Goal: Task Accomplishment & Management: Complete application form

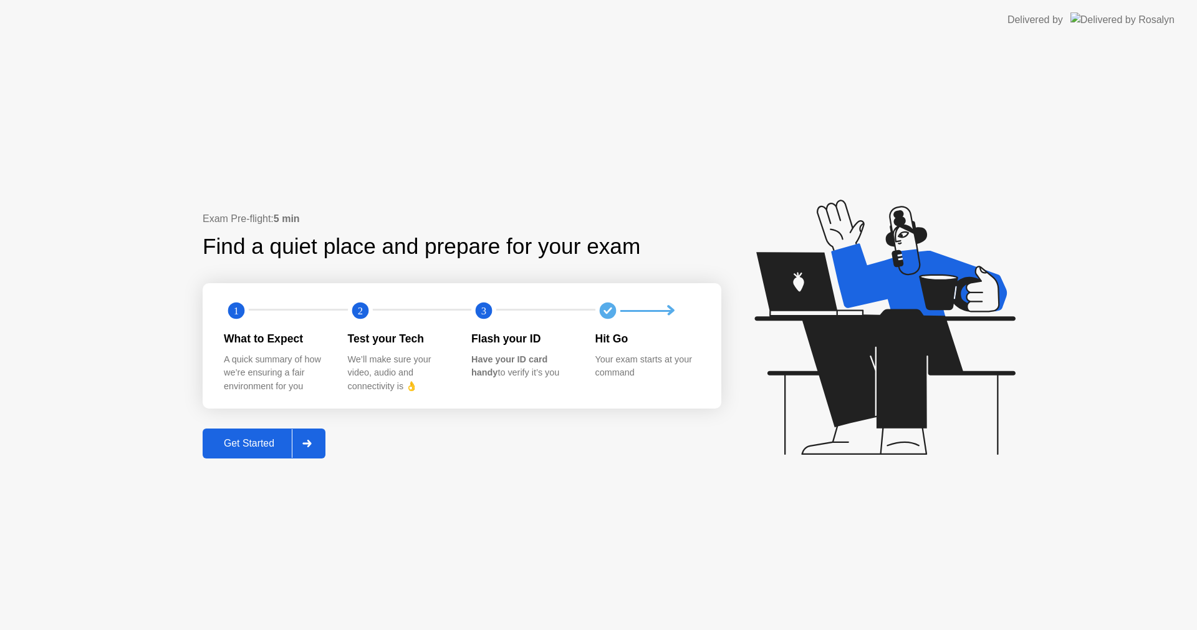
click at [257, 444] on div "Get Started" at bounding box center [248, 443] width 85 height 11
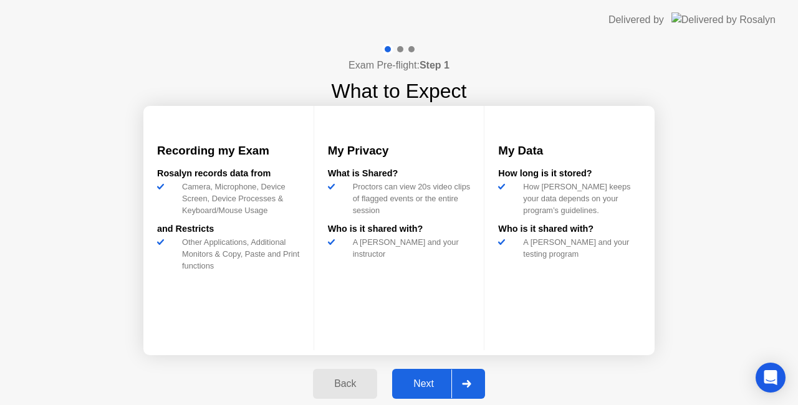
click at [428, 385] on div "Next" at bounding box center [423, 383] width 55 height 11
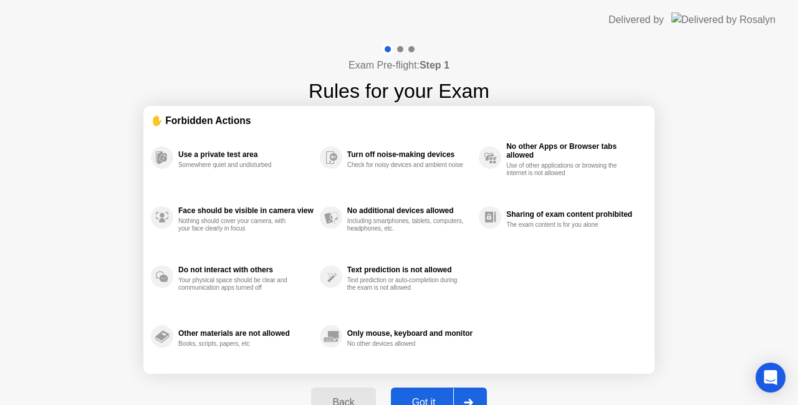
click at [428, 397] on div "Got it" at bounding box center [424, 402] width 59 height 11
select select "Available cameras"
select select "Available speakers"
select select "Available microphones"
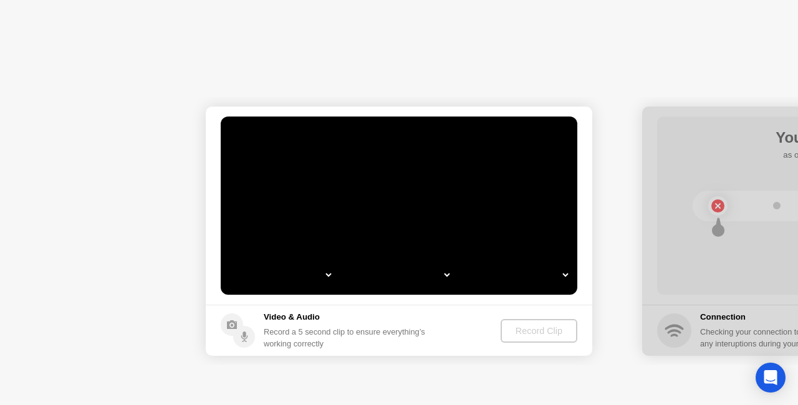
select select "**********"
select select "*******"
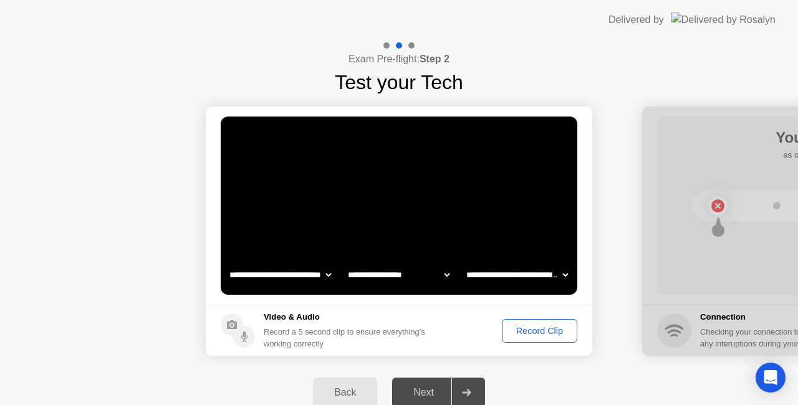
click at [547, 336] on div "Record Clip" at bounding box center [539, 331] width 67 height 10
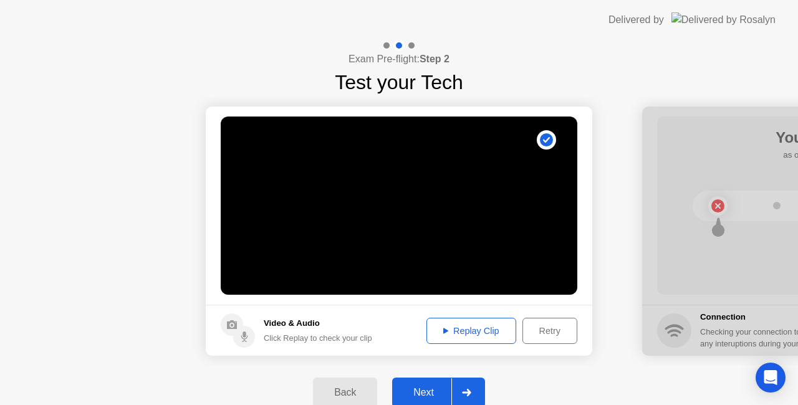
click at [436, 391] on div "Next" at bounding box center [423, 392] width 55 height 11
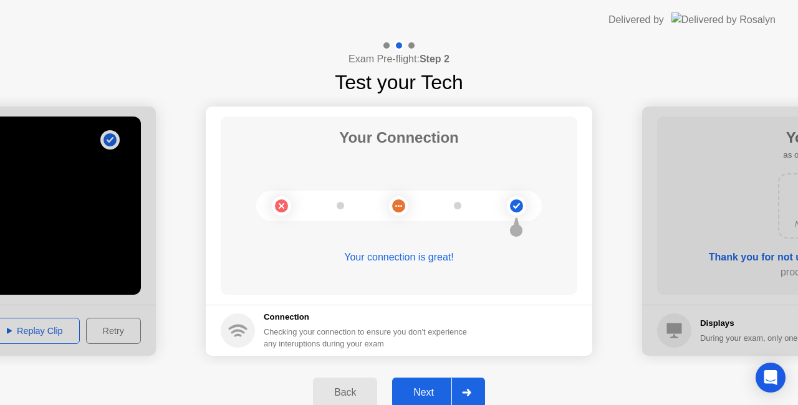
click at [434, 387] on div "Next" at bounding box center [423, 392] width 55 height 11
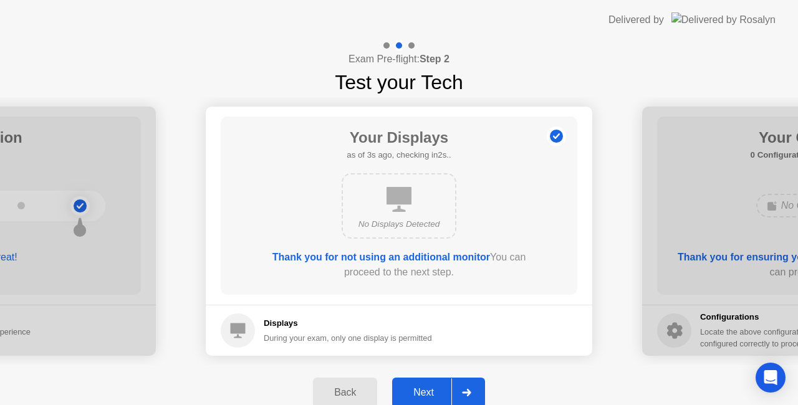
click at [431, 391] on div "Next" at bounding box center [423, 392] width 55 height 11
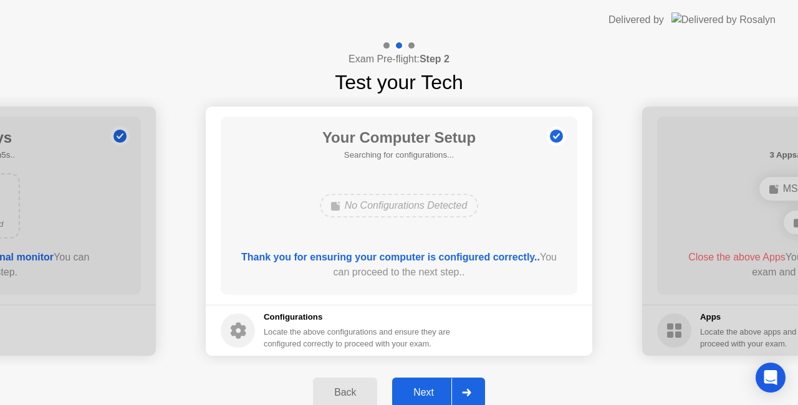
click at [431, 388] on div "Next" at bounding box center [423, 392] width 55 height 11
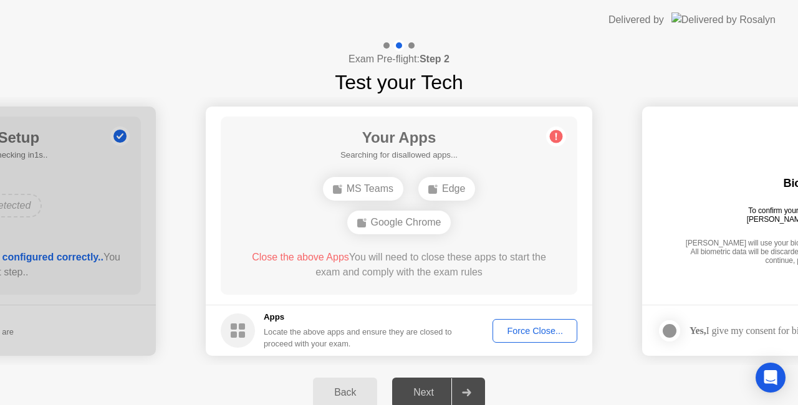
click at [522, 332] on div "Force Close..." at bounding box center [535, 331] width 76 height 10
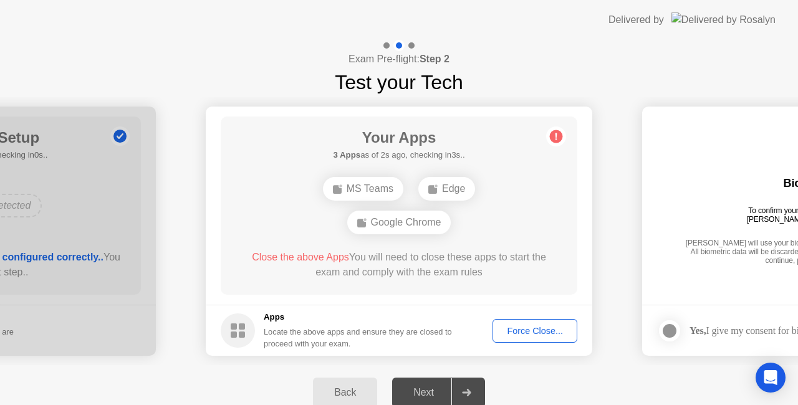
click at [532, 335] on div "Force Close..." at bounding box center [535, 331] width 76 height 10
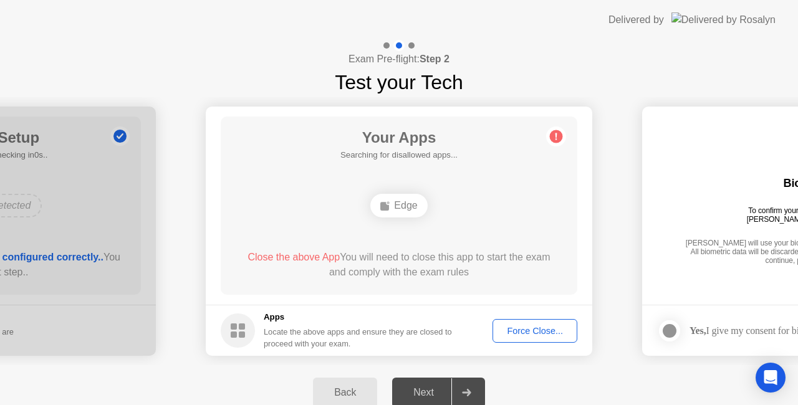
click at [537, 329] on div "Force Close..." at bounding box center [535, 331] width 76 height 10
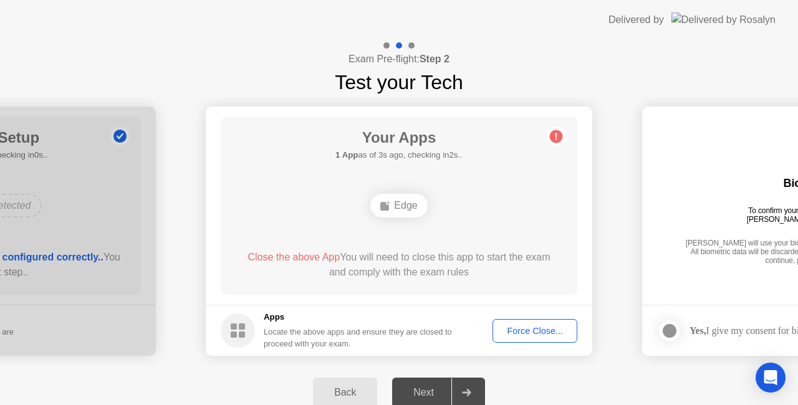
click at [453, 273] on div "Close the above App You will need to close this app to start the exam and compl…" at bounding box center [399, 265] width 321 height 30
click at [464, 228] on div "Your Apps Searching for disallowed apps... Edge Close the above App You will ne…" at bounding box center [399, 206] width 357 height 178
click at [528, 335] on div "Force Close..." at bounding box center [535, 331] width 76 height 10
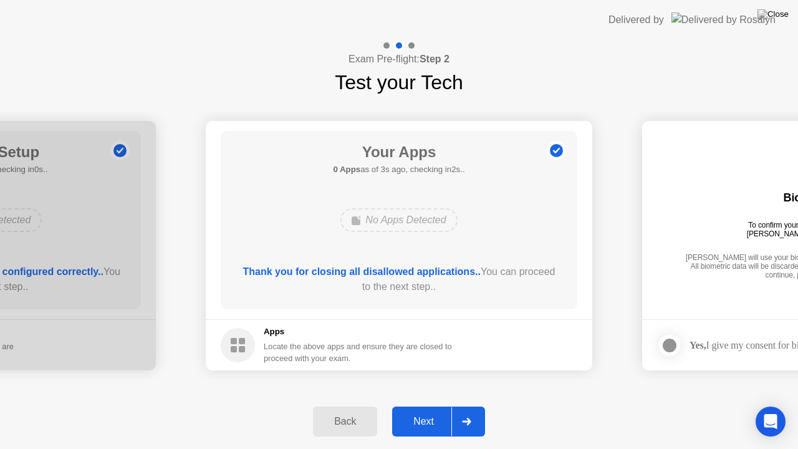
click at [428, 420] on div "Next" at bounding box center [423, 421] width 55 height 11
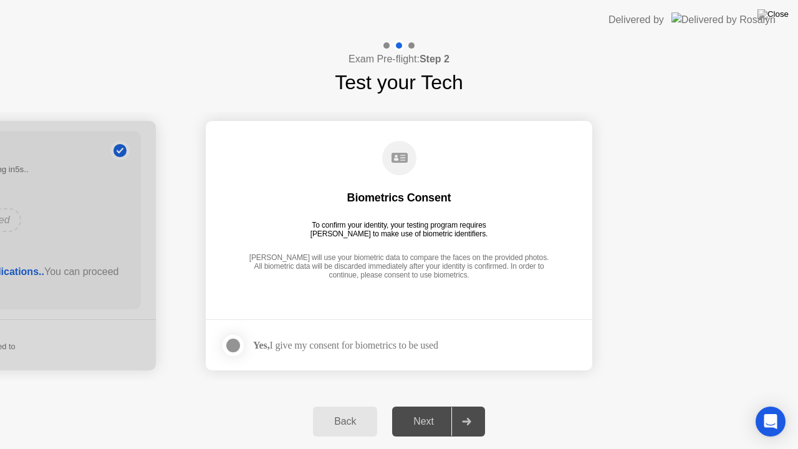
click at [237, 346] on div at bounding box center [233, 345] width 15 height 15
click at [424, 420] on div "Next" at bounding box center [423, 421] width 55 height 11
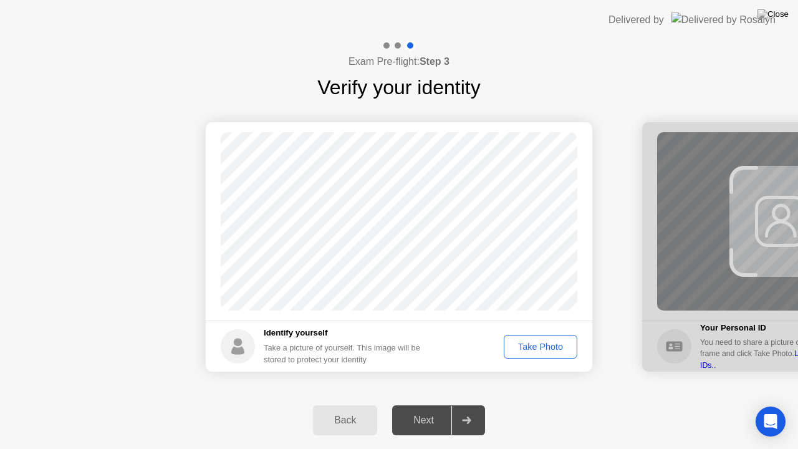
click at [525, 349] on div "Take Photo" at bounding box center [540, 347] width 65 height 10
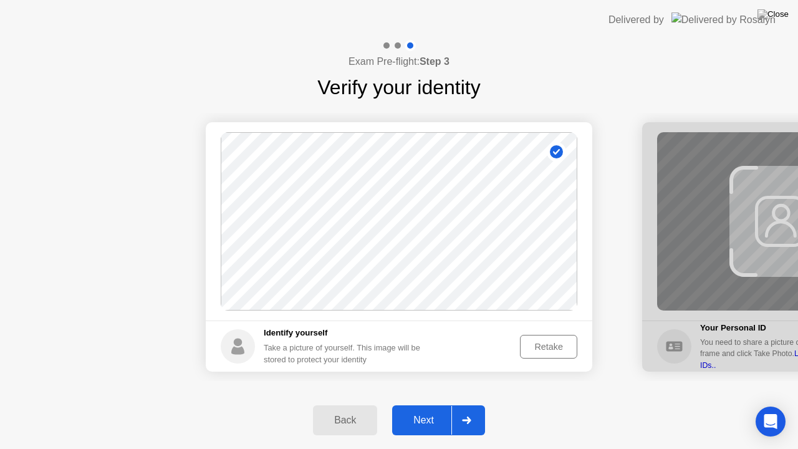
click at [537, 348] on div "Retake" at bounding box center [548, 347] width 49 height 10
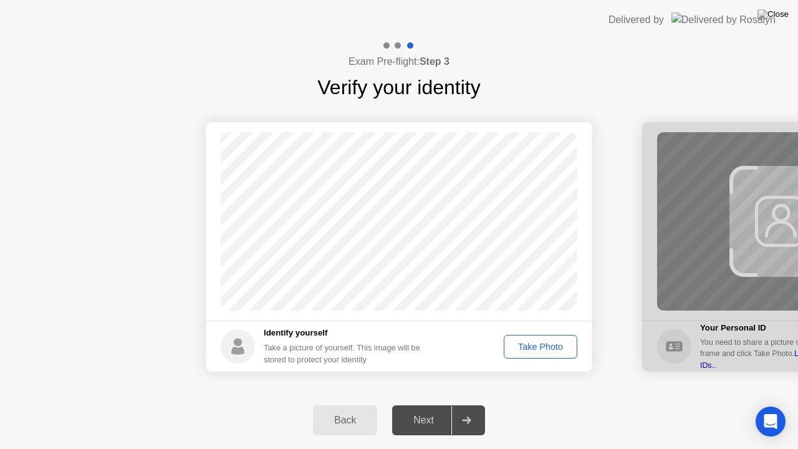
click at [544, 344] on div "Take Photo" at bounding box center [540, 347] width 65 height 10
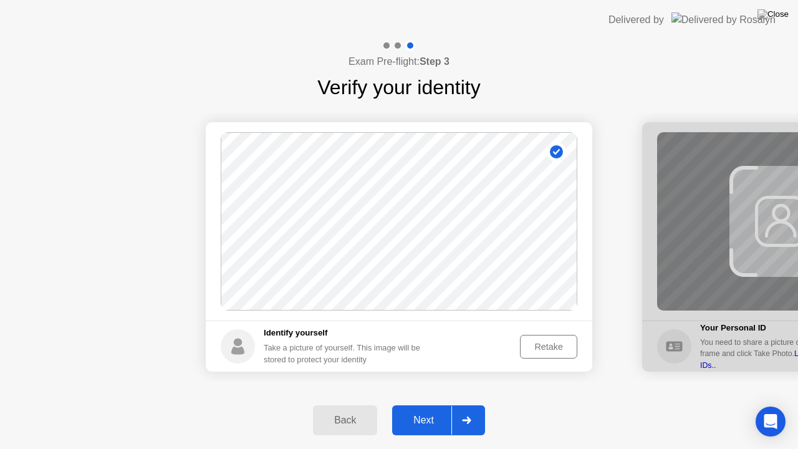
click at [423, 418] on div "Next" at bounding box center [423, 420] width 55 height 11
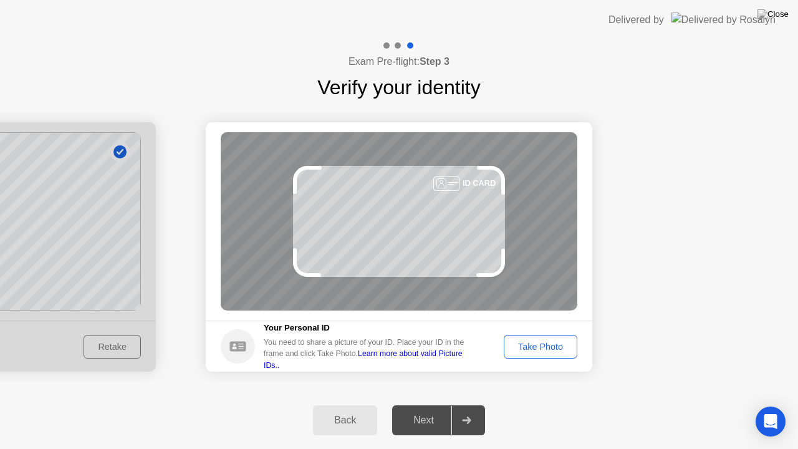
click at [521, 343] on div "Take Photo" at bounding box center [540, 347] width 65 height 10
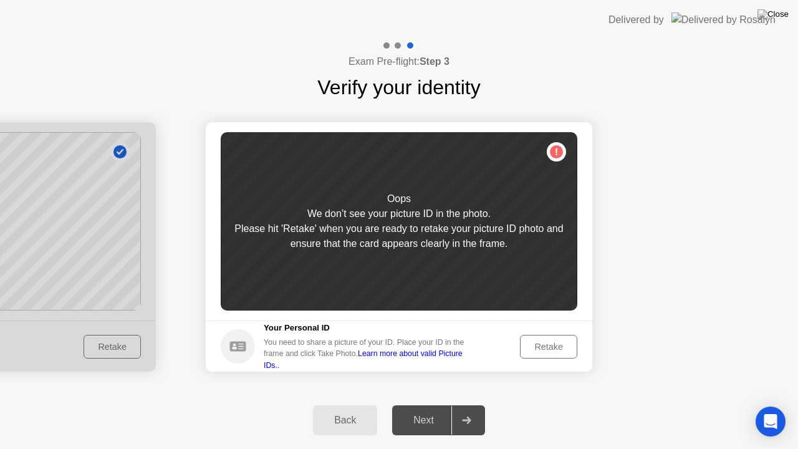
click at [532, 347] on div "Retake" at bounding box center [548, 347] width 49 height 10
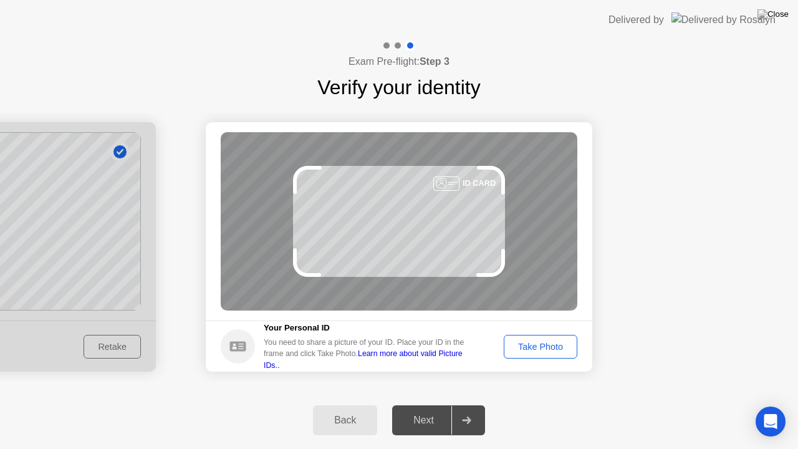
click at [543, 353] on button "Take Photo" at bounding box center [541, 347] width 74 height 24
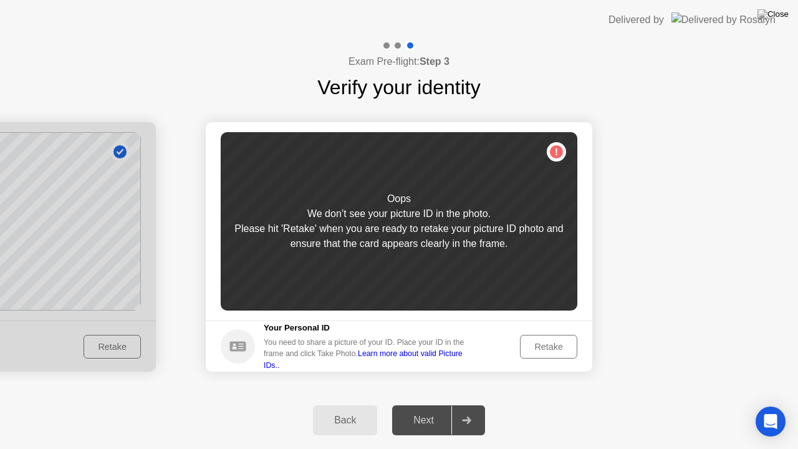
click at [544, 350] on div "Retake" at bounding box center [548, 347] width 49 height 10
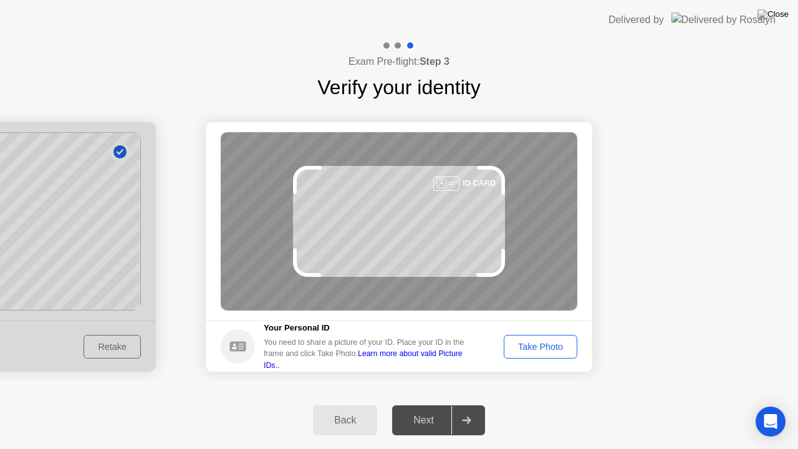
click at [563, 348] on div "Take Photo" at bounding box center [540, 347] width 65 height 10
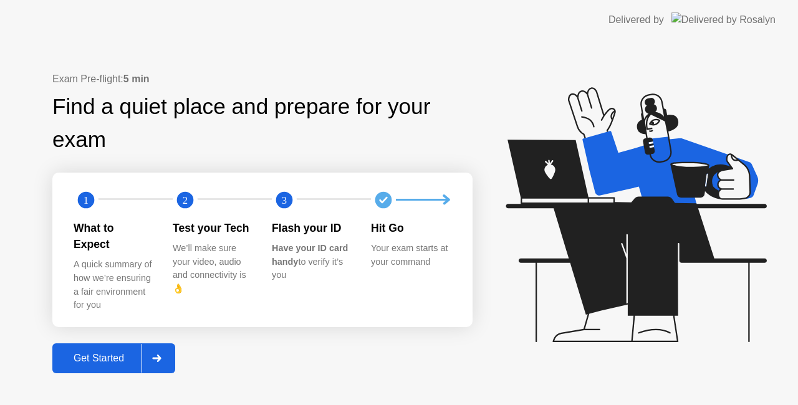
click at [95, 353] on div "Get Started" at bounding box center [98, 358] width 85 height 11
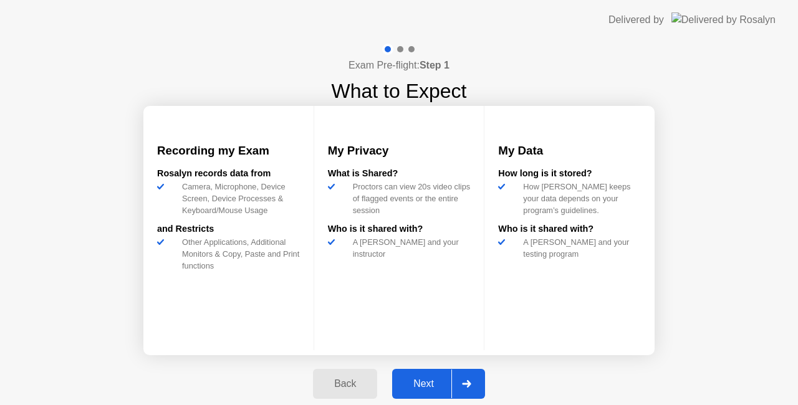
click at [418, 378] on div "Next" at bounding box center [423, 383] width 55 height 11
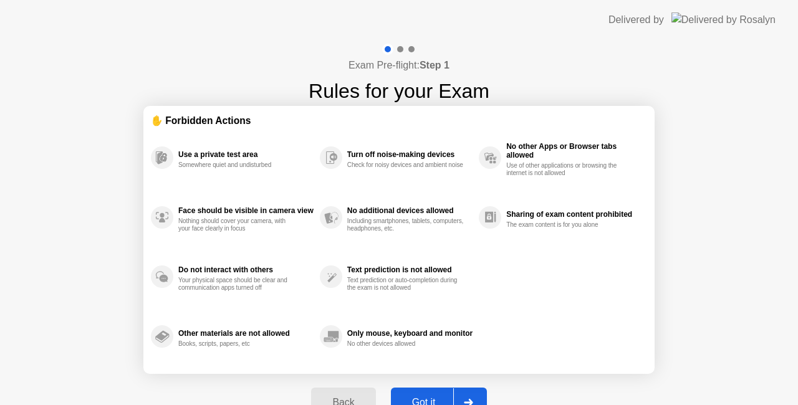
click at [423, 395] on button "Got it" at bounding box center [439, 403] width 96 height 30
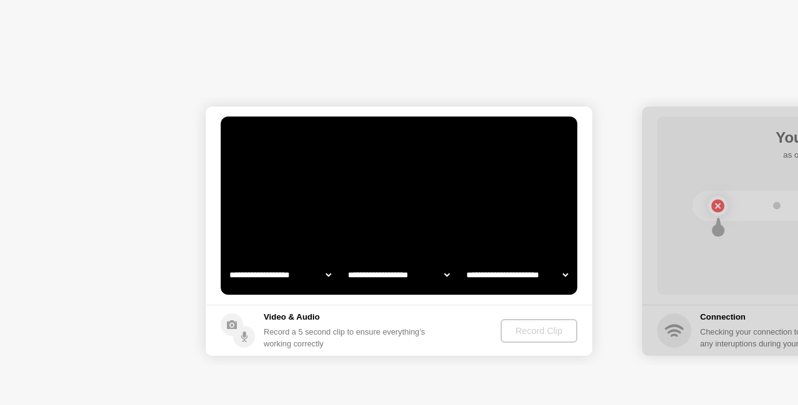
select select "**********"
select select "*******"
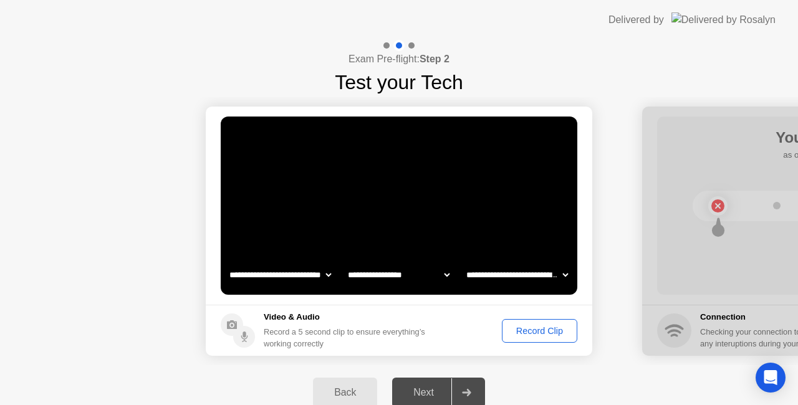
click at [512, 330] on div "Record Clip" at bounding box center [539, 331] width 67 height 10
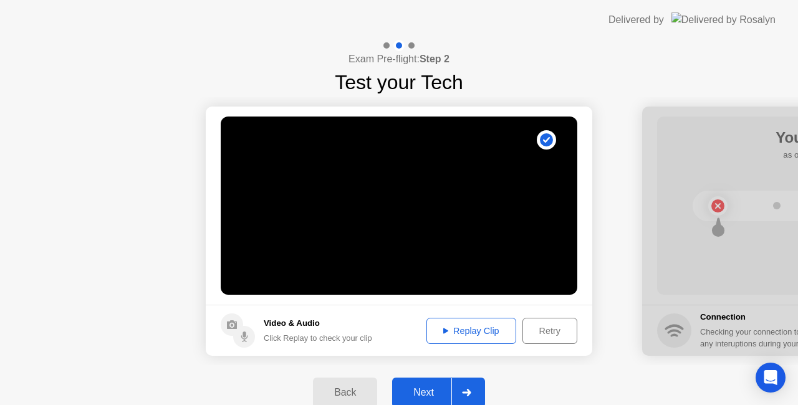
click at [438, 387] on div "Next" at bounding box center [423, 392] width 55 height 11
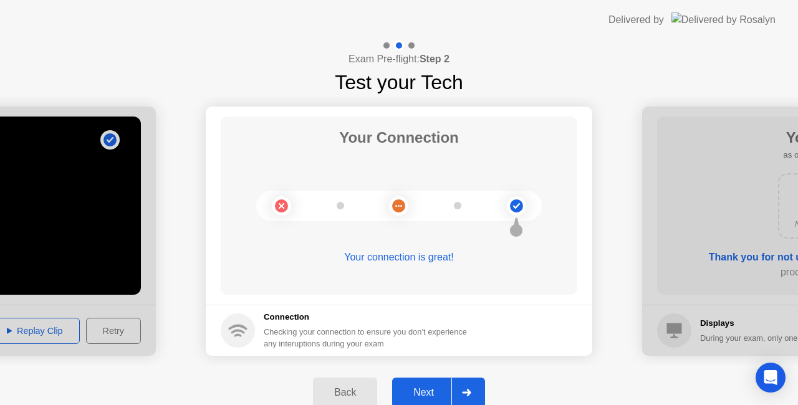
click at [429, 390] on div "Next" at bounding box center [423, 392] width 55 height 11
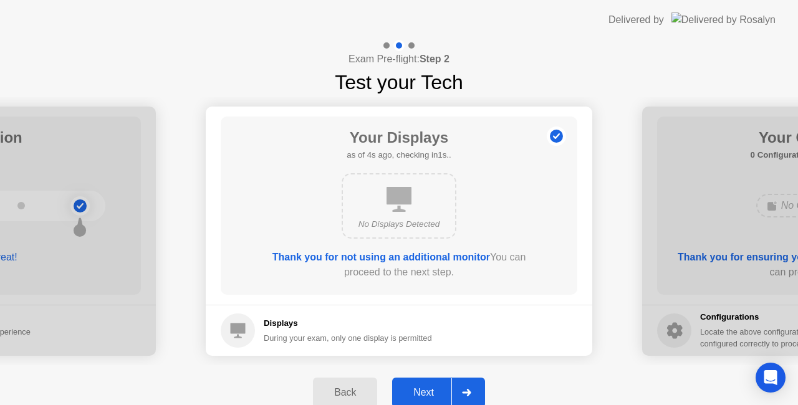
click at [431, 391] on div "Next" at bounding box center [423, 392] width 55 height 11
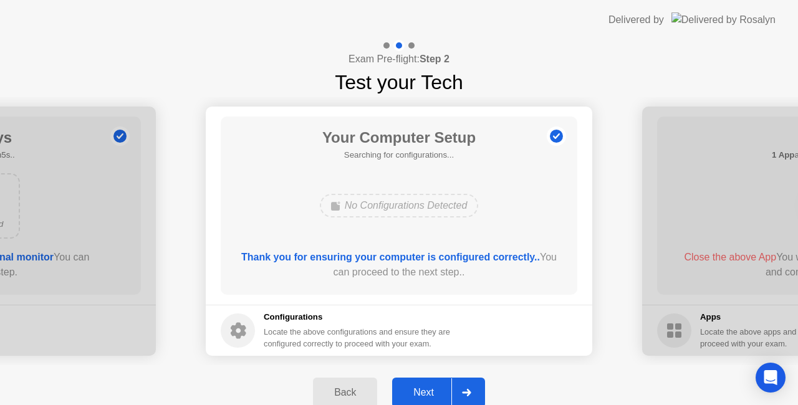
click at [431, 391] on div "Next" at bounding box center [423, 392] width 55 height 11
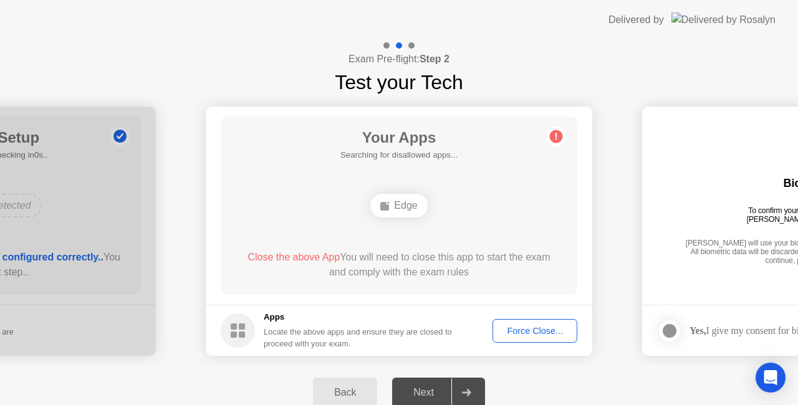
click at [520, 329] on div "Force Close..." at bounding box center [535, 331] width 76 height 10
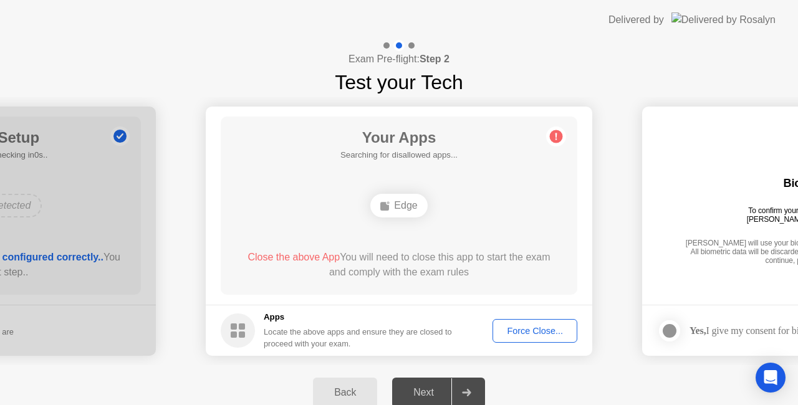
click at [436, 219] on div "Edge" at bounding box center [398, 206] width 285 height 34
click at [332, 214] on div "Edge" at bounding box center [398, 206] width 285 height 34
click at [516, 326] on div "Force Close..." at bounding box center [535, 331] width 76 height 10
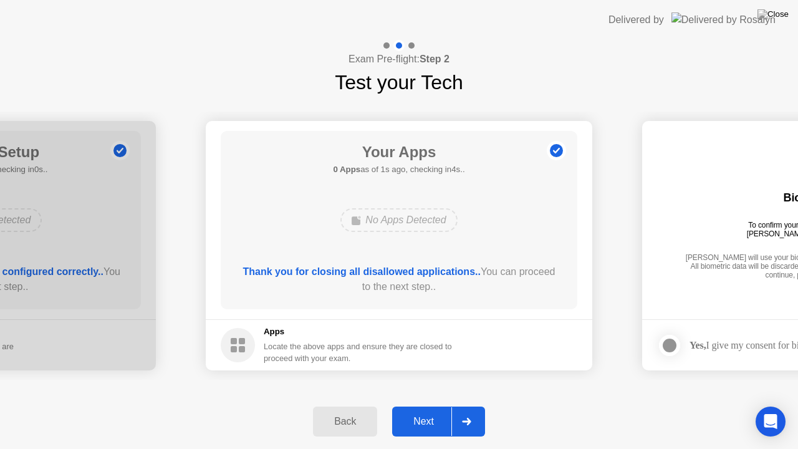
click at [418, 405] on div "Next" at bounding box center [423, 421] width 55 height 11
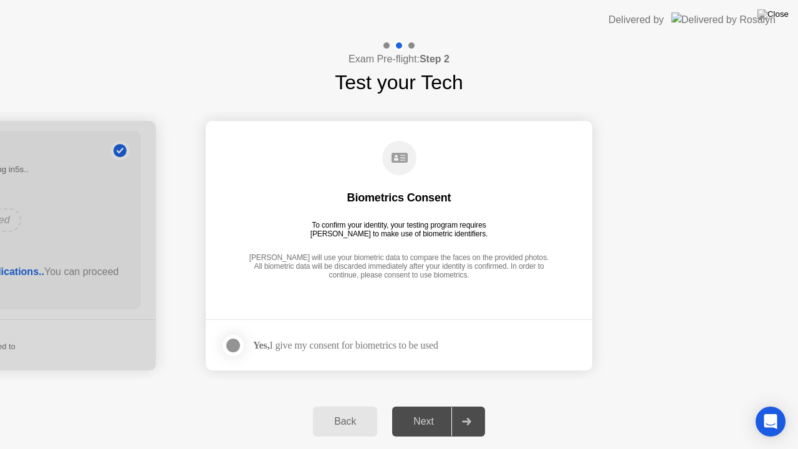
click at [236, 345] on div at bounding box center [233, 345] width 15 height 15
click at [421, 405] on div "Next" at bounding box center [423, 421] width 55 height 11
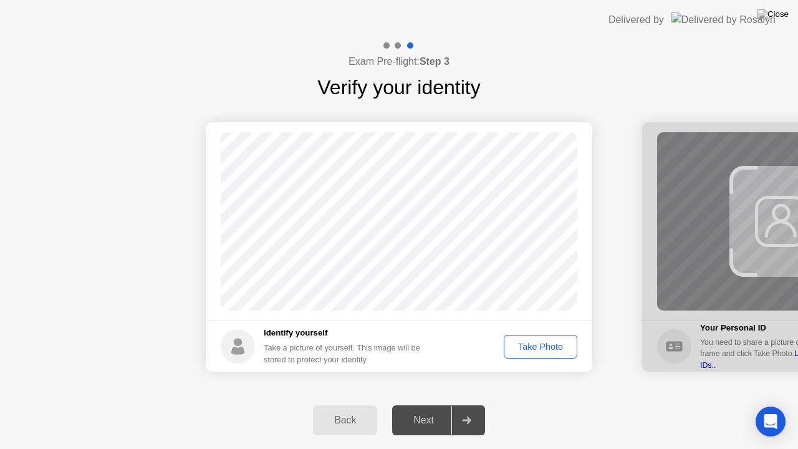
click at [524, 342] on div "Take Photo" at bounding box center [540, 347] width 65 height 10
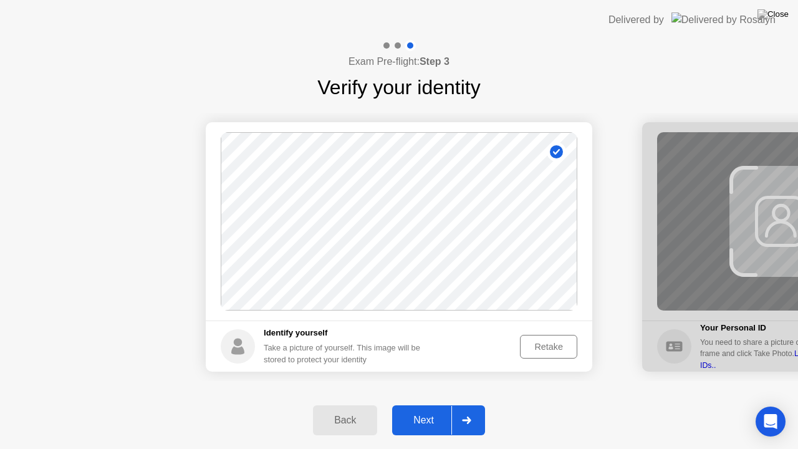
click at [422, 405] on div "Next" at bounding box center [423, 420] width 55 height 11
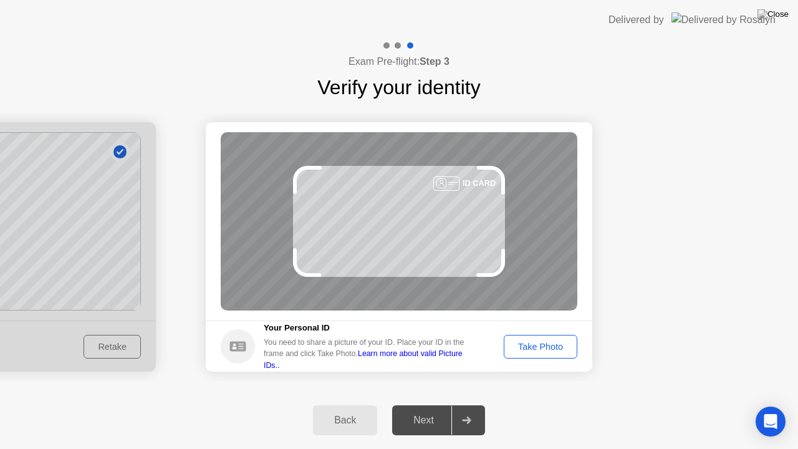
click at [529, 349] on div "Take Photo" at bounding box center [540, 347] width 65 height 10
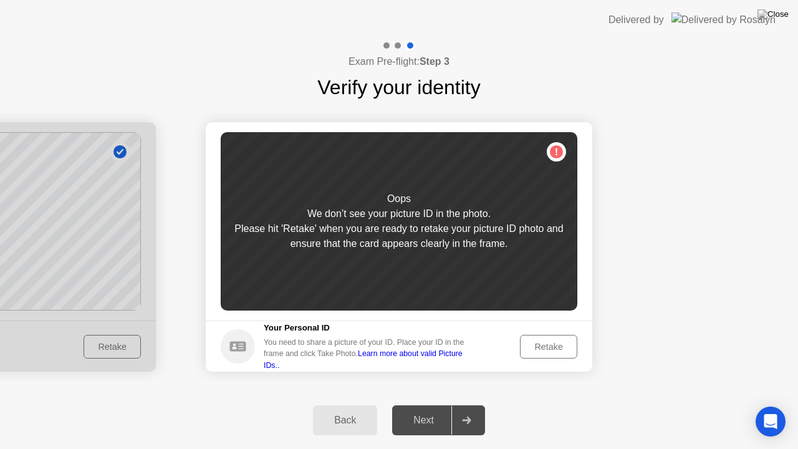
click at [542, 348] on div "Retake" at bounding box center [548, 347] width 49 height 10
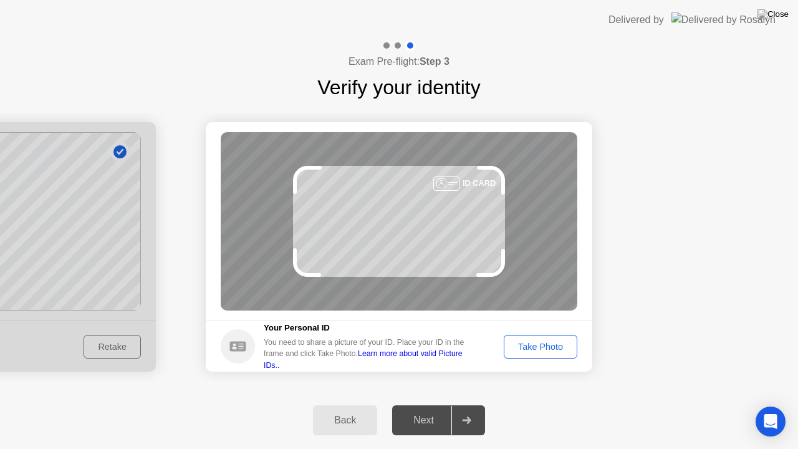
click at [555, 348] on div "Take Photo" at bounding box center [540, 347] width 65 height 10
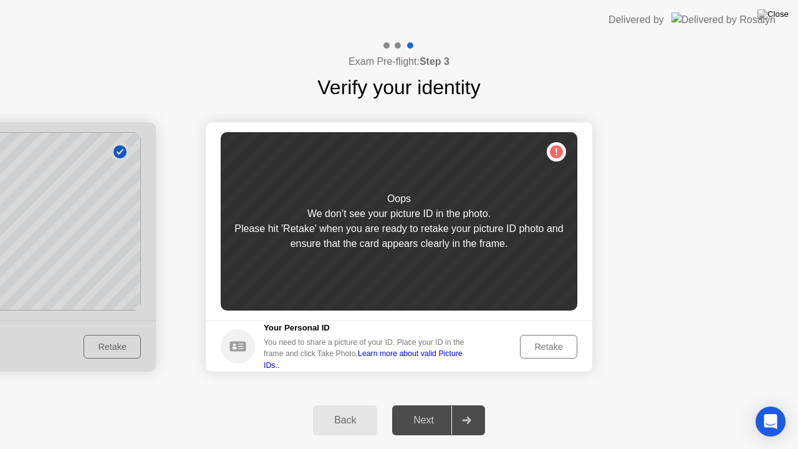
click at [534, 344] on div "Retake" at bounding box center [548, 347] width 49 height 10
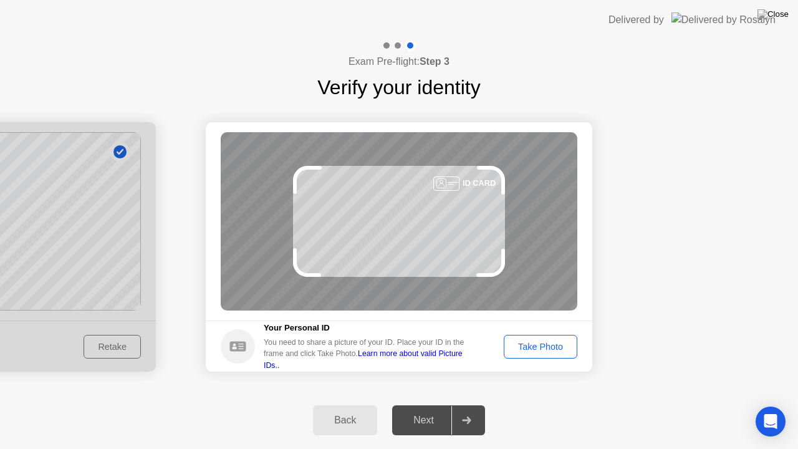
drag, startPoint x: 466, startPoint y: 213, endPoint x: 474, endPoint y: 247, distance: 35.4
click at [474, 247] on div "ID CARD" at bounding box center [399, 221] width 357 height 178
drag, startPoint x: 452, startPoint y: 184, endPoint x: 466, endPoint y: 229, distance: 47.5
click at [466, 229] on div "ID CARD" at bounding box center [399, 221] width 357 height 178
click at [545, 345] on div "Take Photo" at bounding box center [540, 347] width 65 height 10
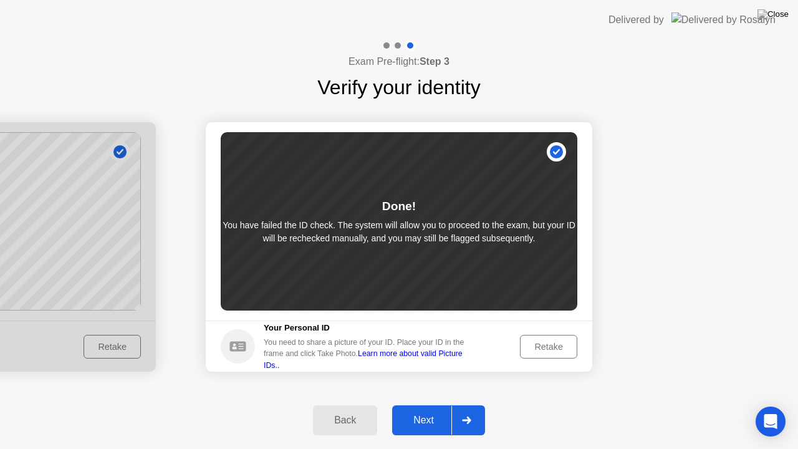
click at [421, 405] on div "Next" at bounding box center [423, 420] width 55 height 11
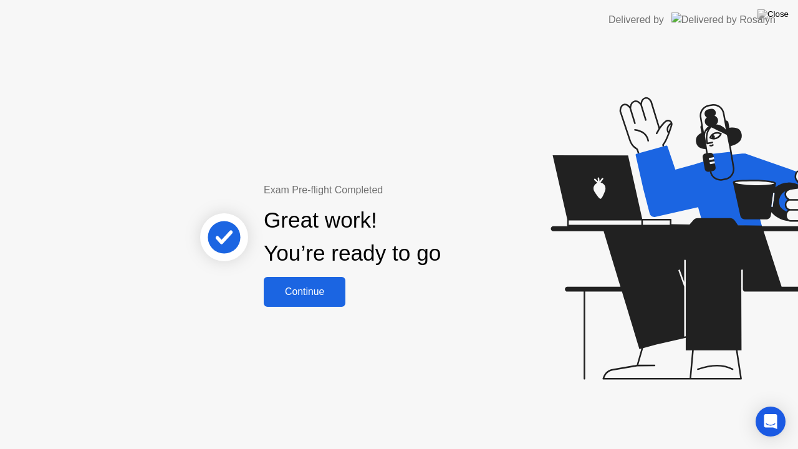
click at [326, 295] on div "Continue" at bounding box center [304, 291] width 74 height 11
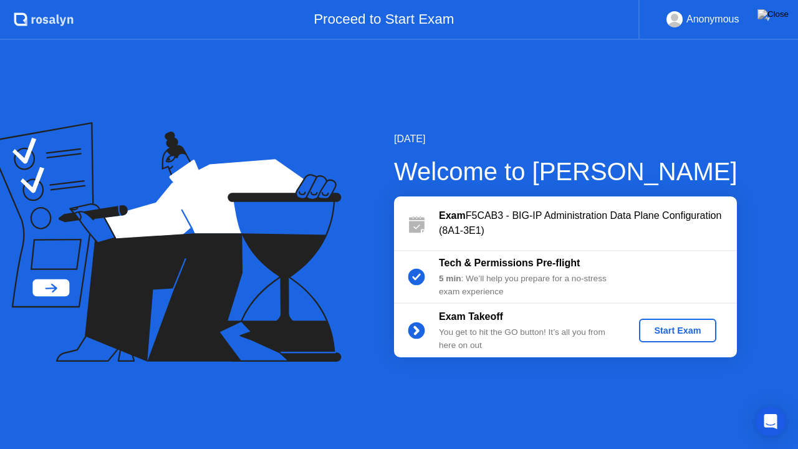
click at [674, 330] on div "Start Exam" at bounding box center [677, 330] width 67 height 10
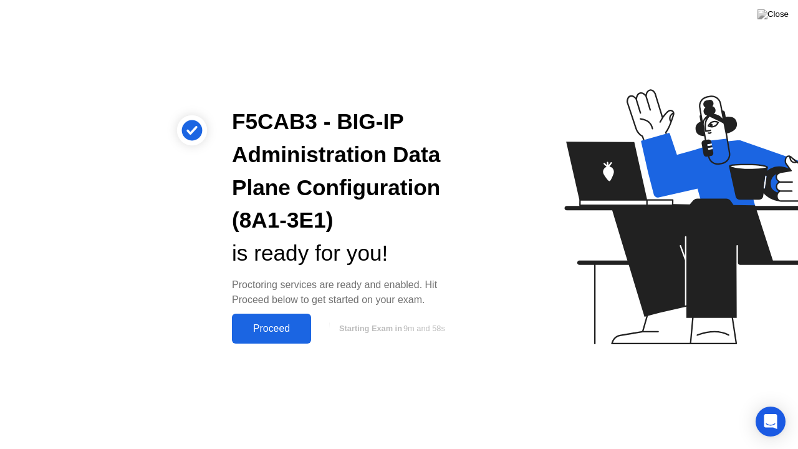
click at [265, 329] on div "Proceed" at bounding box center [272, 328] width 72 height 11
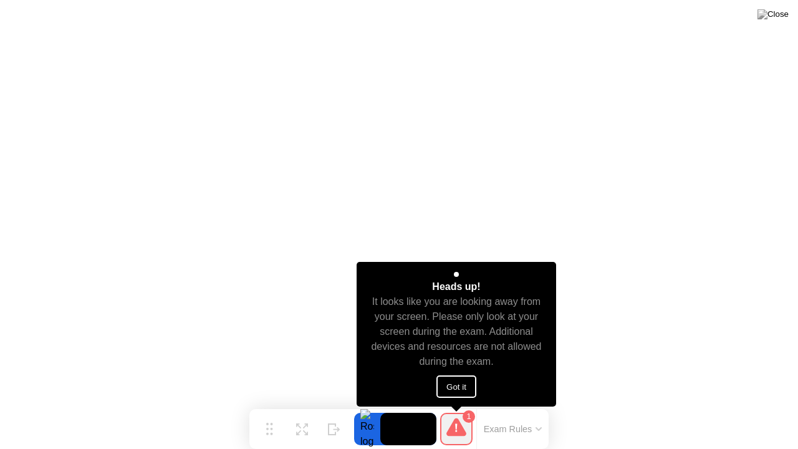
click at [457, 388] on button "Got it" at bounding box center [456, 386] width 40 height 22
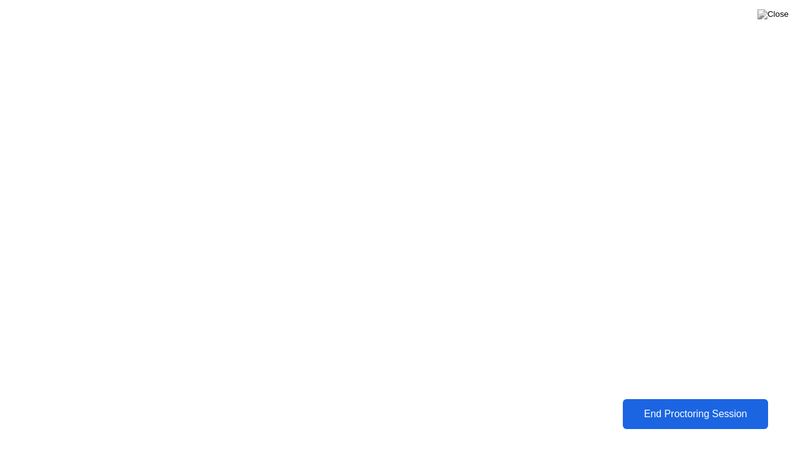
click at [657, 405] on div "End Proctoring Session" at bounding box center [695, 414] width 144 height 12
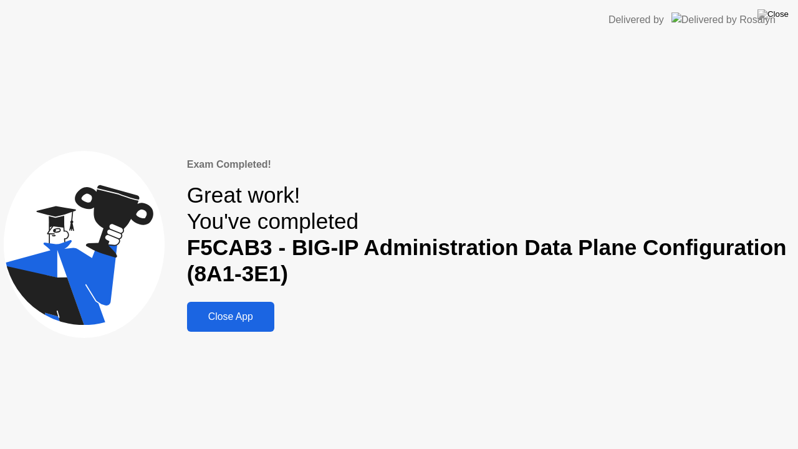
click at [230, 316] on div "Close App" at bounding box center [231, 316] width 80 height 11
